Goal: Register for event/course

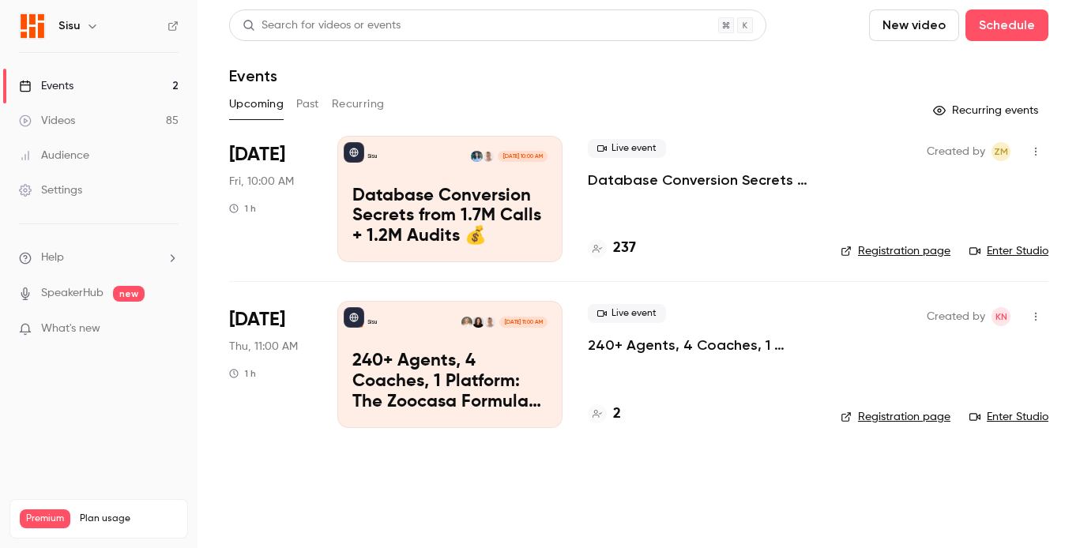
click at [629, 184] on p "Database Conversion Secrets from 1.7M Calls + 1.2M Audits 💰" at bounding box center [702, 180] width 228 height 19
click at [863, 249] on link "Registration page" at bounding box center [896, 251] width 110 height 16
